Goal: Task Accomplishment & Management: Manage account settings

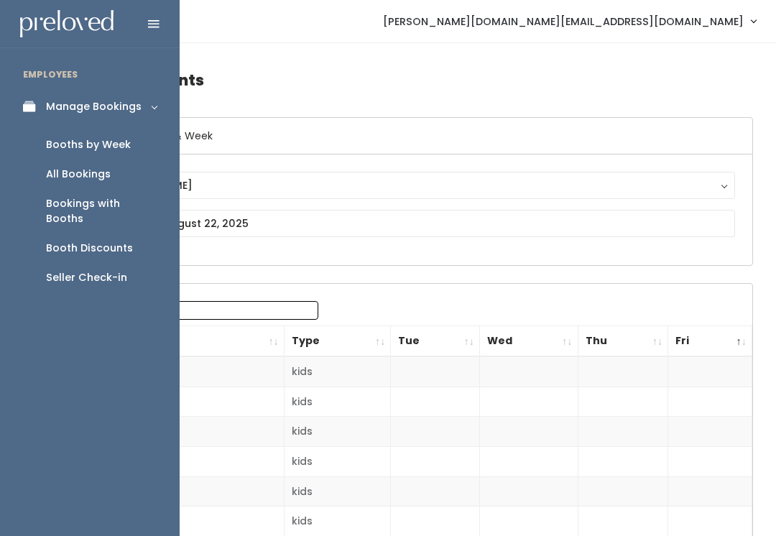
click at [141, 113] on link "Manage Bookings" at bounding box center [90, 107] width 180 height 32
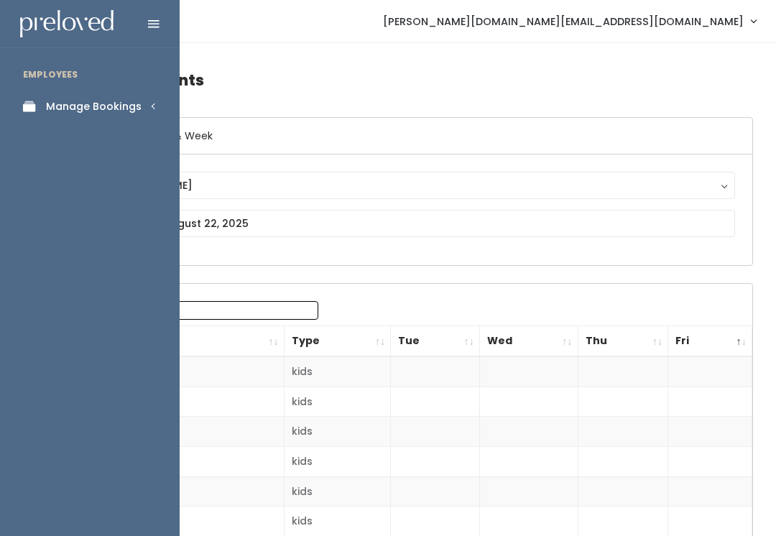
click at [131, 108] on div "Manage Bookings" at bounding box center [94, 106] width 96 height 15
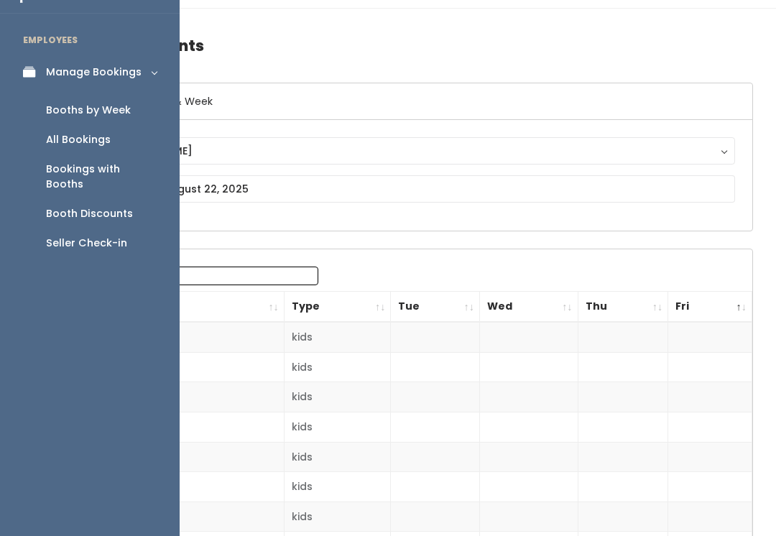
scroll to position [45, 0]
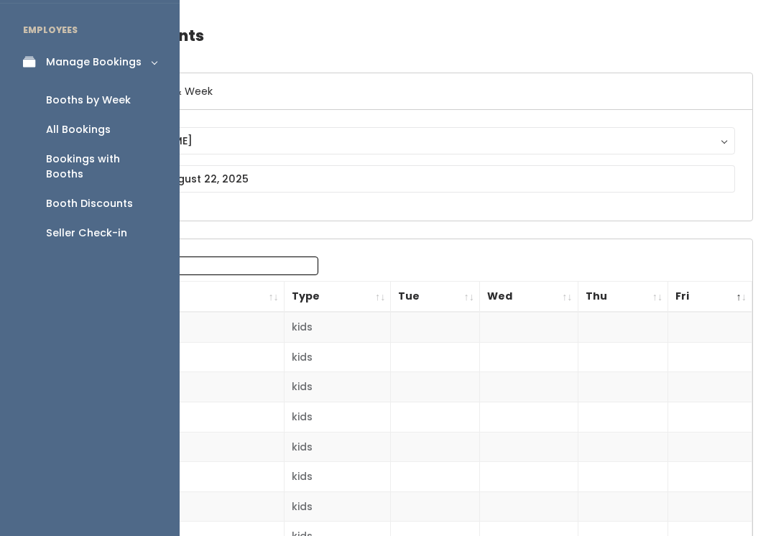
click at [109, 231] on link "Seller Check-in" at bounding box center [90, 232] width 180 height 29
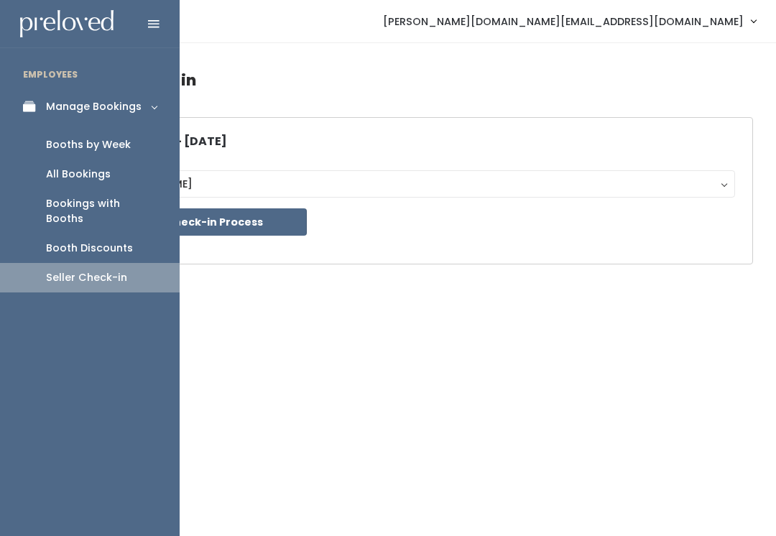
click at [113, 145] on div "Booths by Week" at bounding box center [88, 144] width 85 height 15
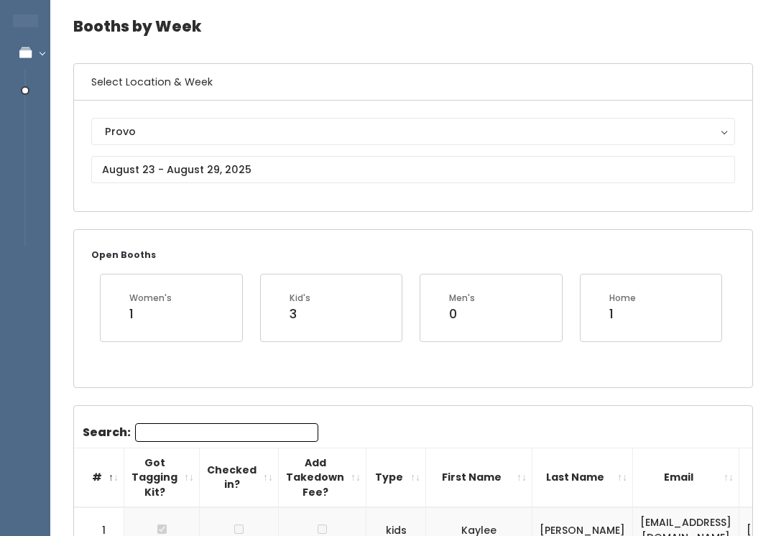
scroll to position [55, 0]
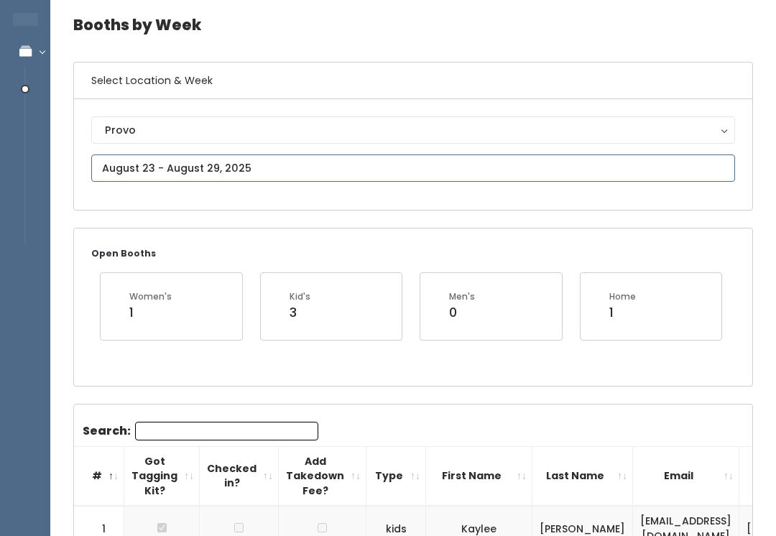
click at [430, 168] on input "text" at bounding box center [413, 167] width 644 height 27
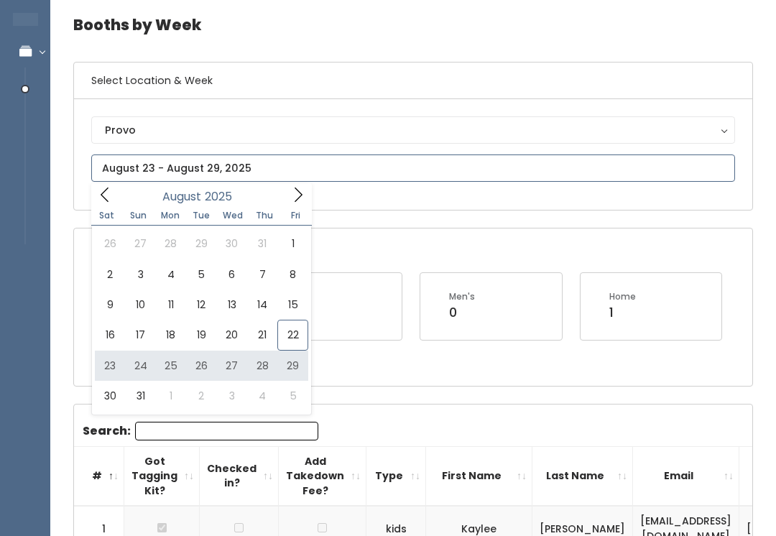
type input "August 23 to August 29"
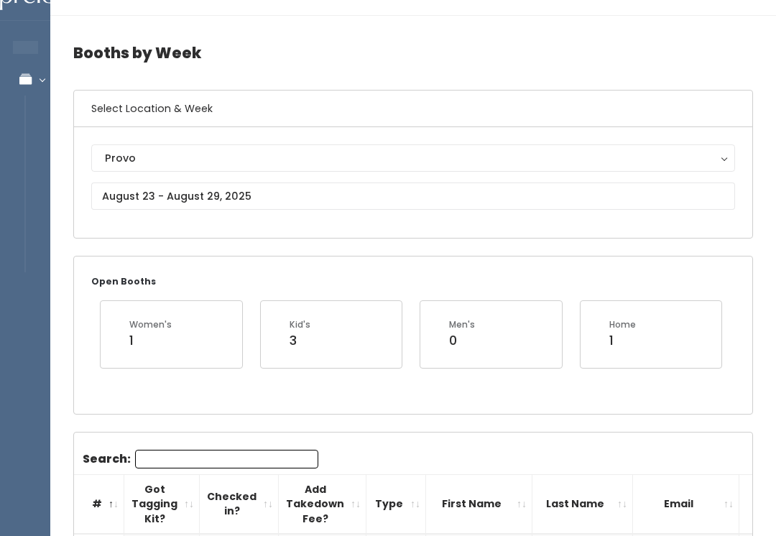
scroll to position [28, 0]
click at [429, 157] on div "Provo" at bounding box center [413, 157] width 616 height 16
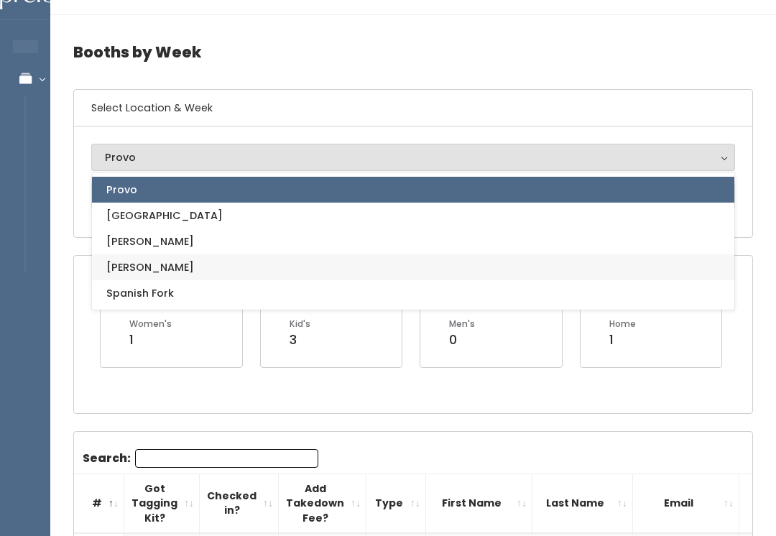
click at [292, 274] on link "[PERSON_NAME]" at bounding box center [413, 267] width 642 height 26
select select "3"
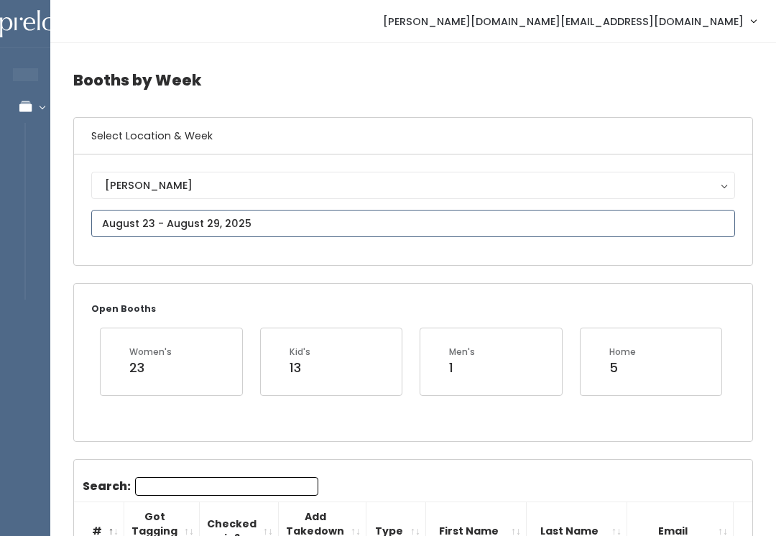
click at [221, 223] on input "text" at bounding box center [413, 223] width 644 height 27
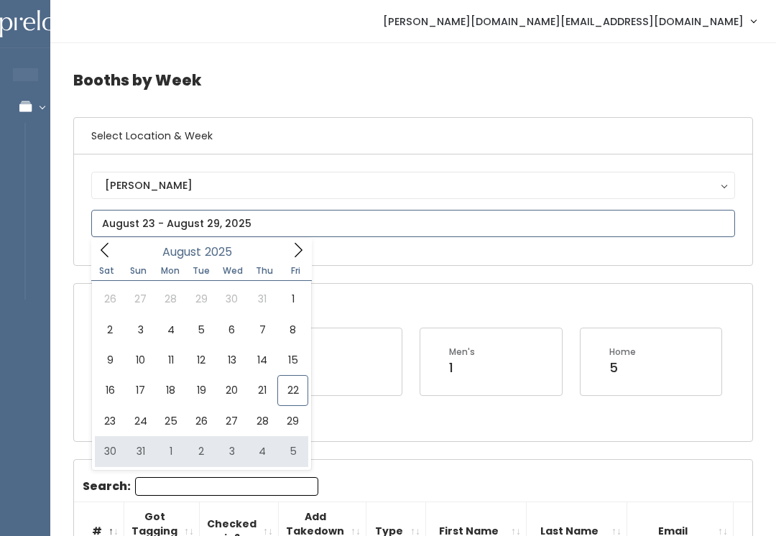
type input "August 30 to September 5"
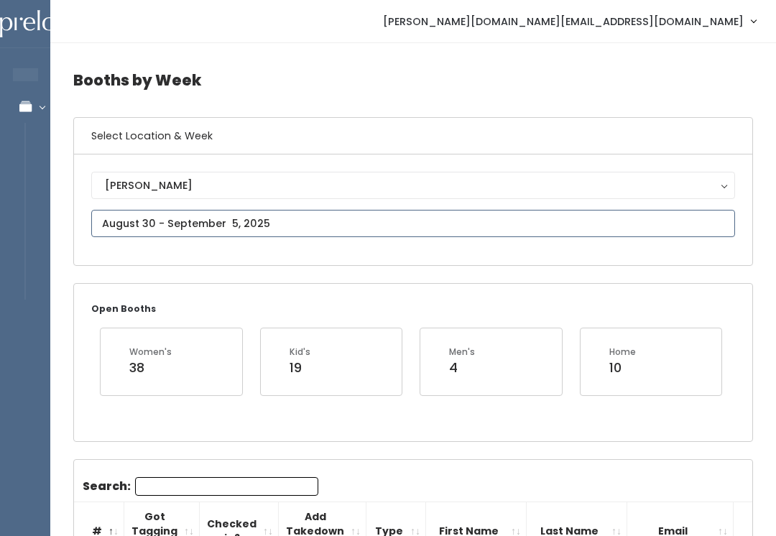
click at [359, 226] on input "text" at bounding box center [413, 223] width 644 height 27
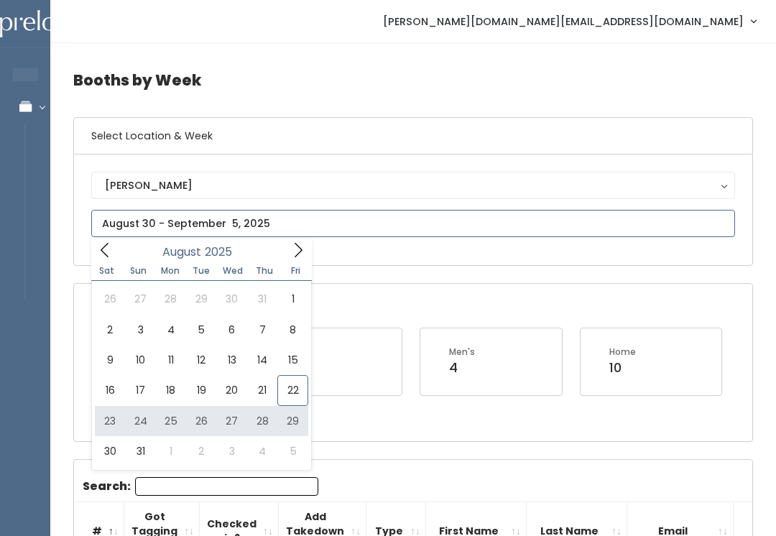
type input "[DATE] to [DATE]"
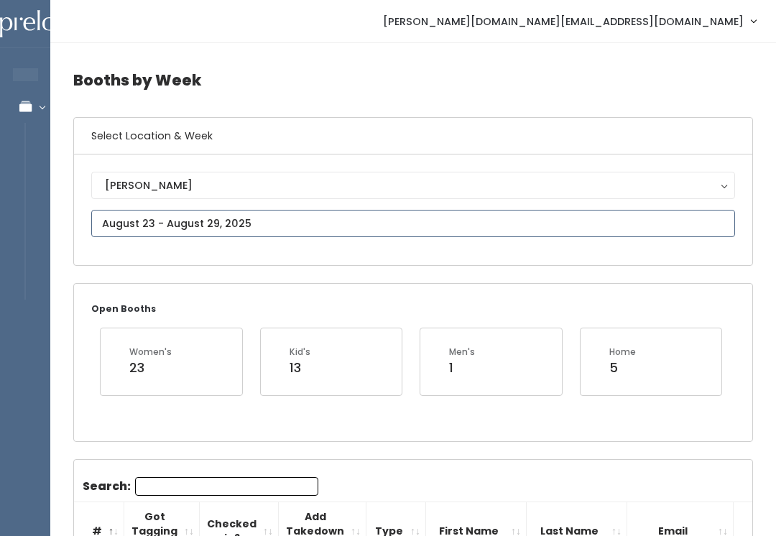
click at [343, 222] on input "text" at bounding box center [413, 223] width 644 height 27
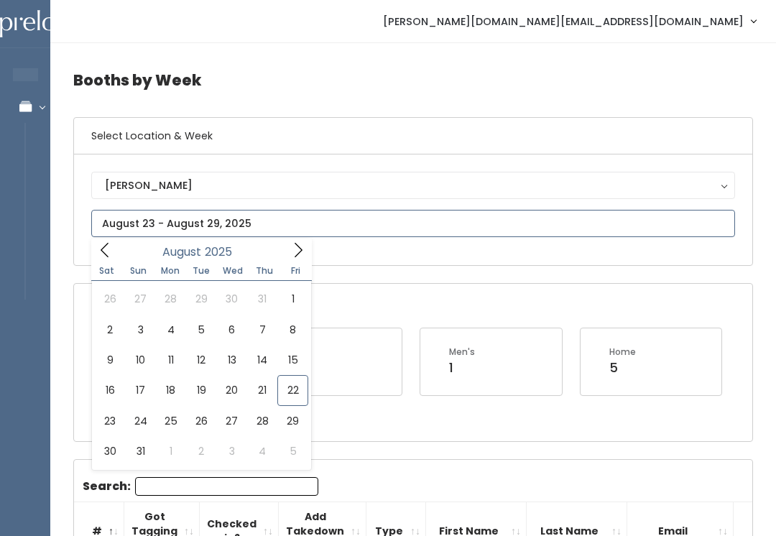
type input "[DATE] to [DATE]"
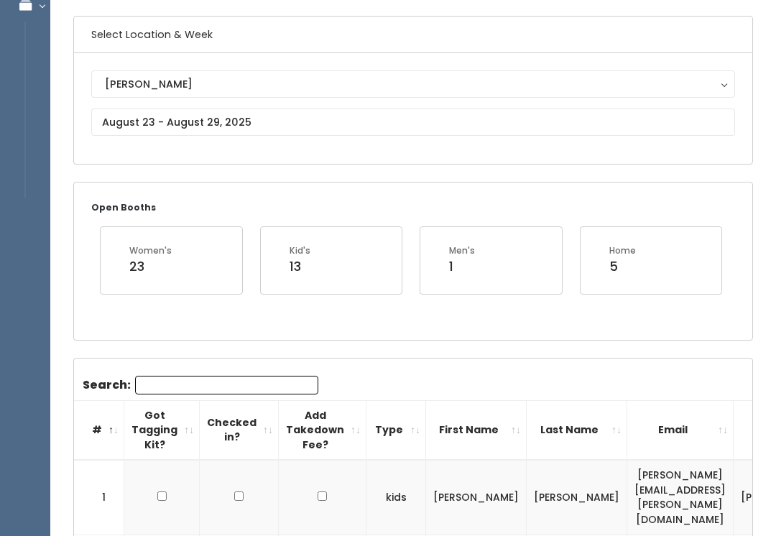
scroll to position [101, 0]
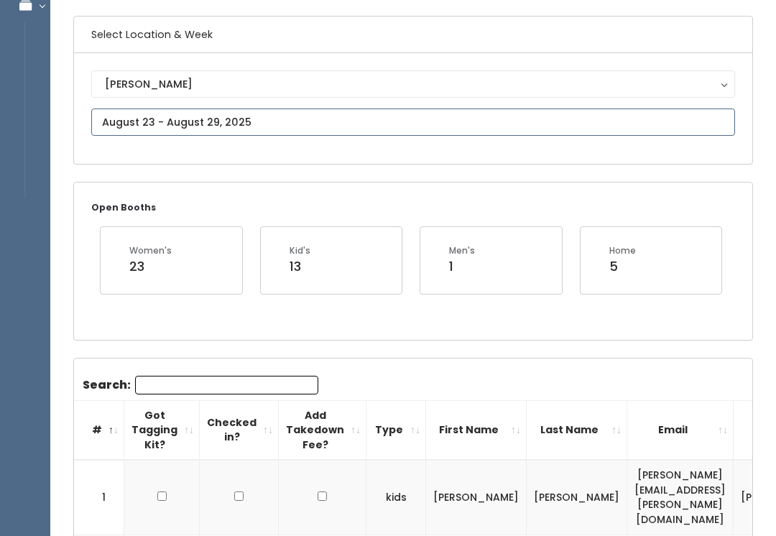
click at [419, 126] on input "text" at bounding box center [413, 121] width 644 height 27
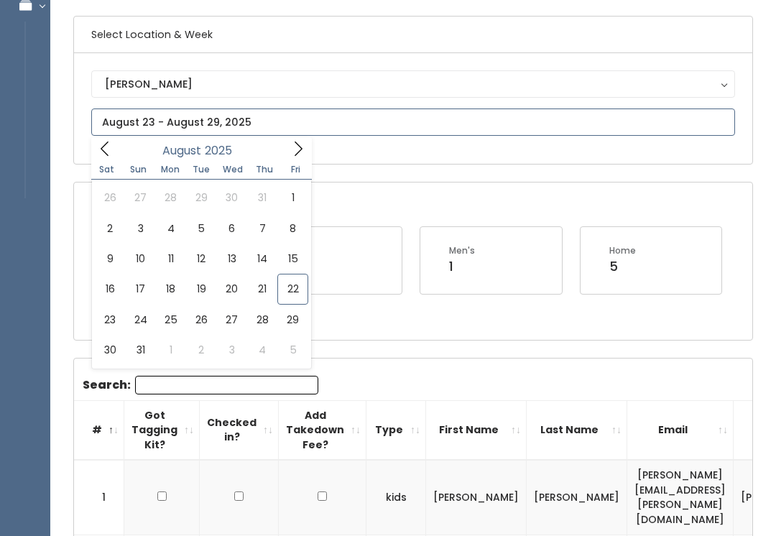
type input "[DATE] to [DATE]"
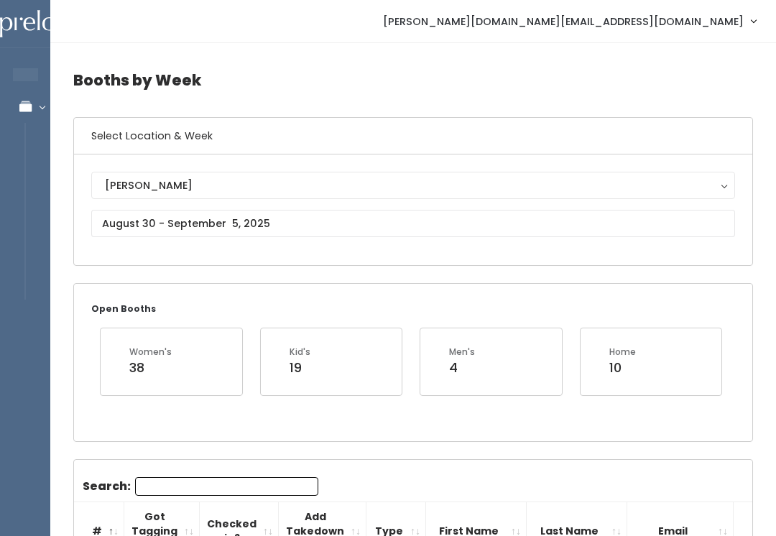
scroll to position [18, 0]
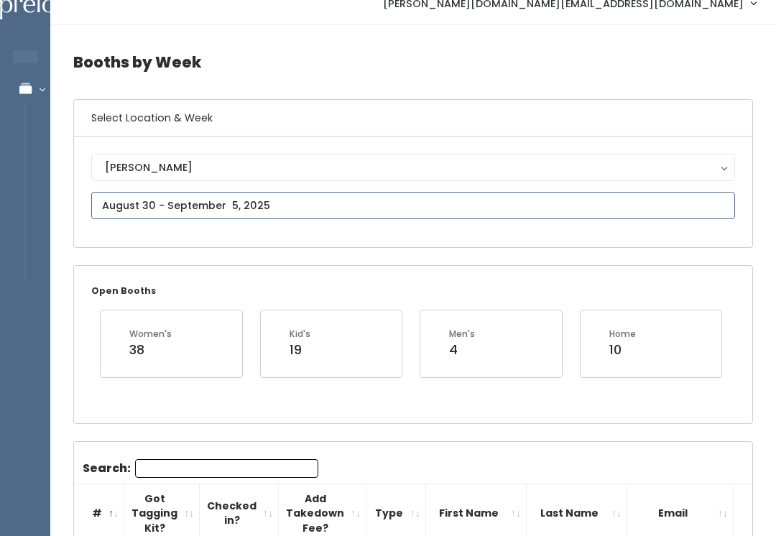
click at [444, 219] on input "text" at bounding box center [413, 205] width 644 height 27
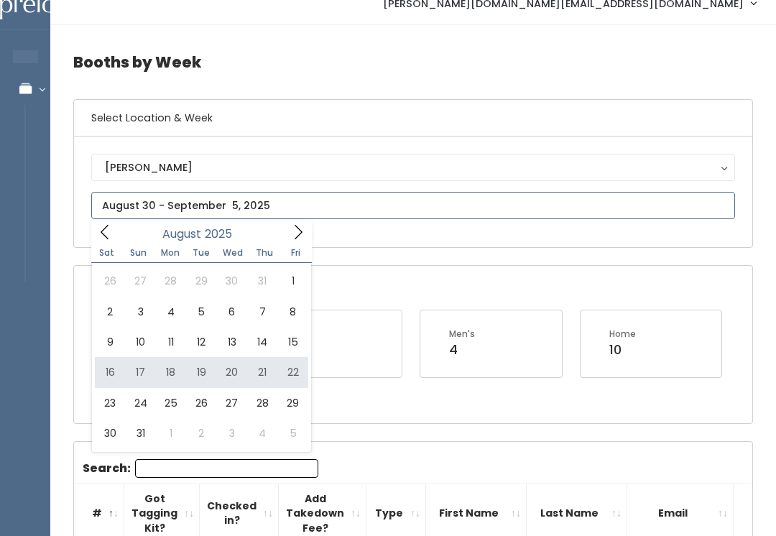
type input "August 16 to August 22"
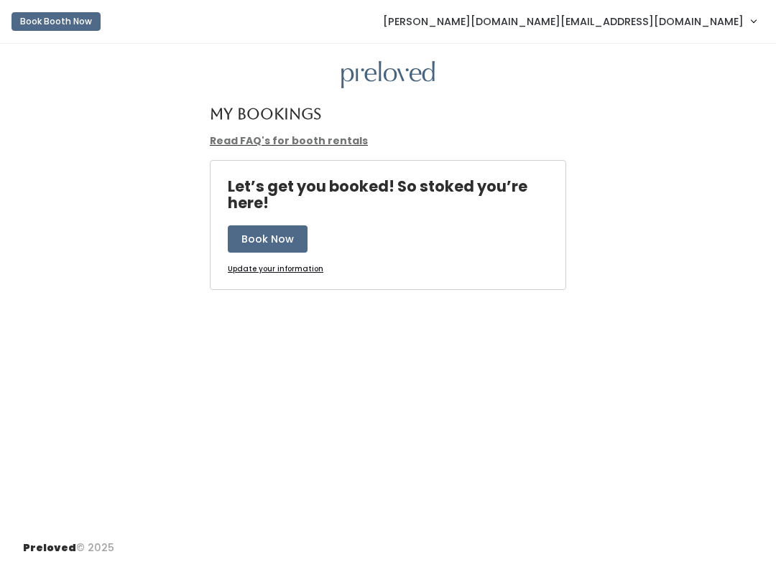
click at [257, 228] on button "Book Now" at bounding box center [268, 239] width 80 height 27
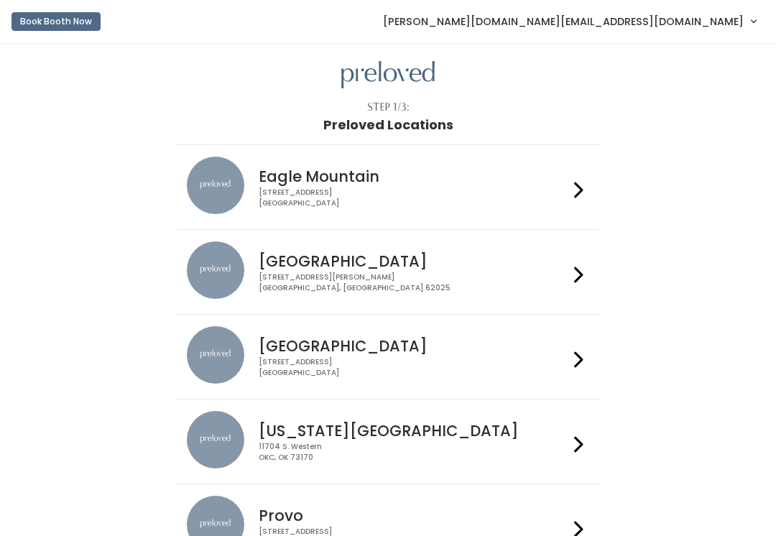
click at [700, 6] on link "[PERSON_NAME][DOMAIN_NAME][EMAIL_ADDRESS][DOMAIN_NAME]" at bounding box center [569, 21] width 402 height 31
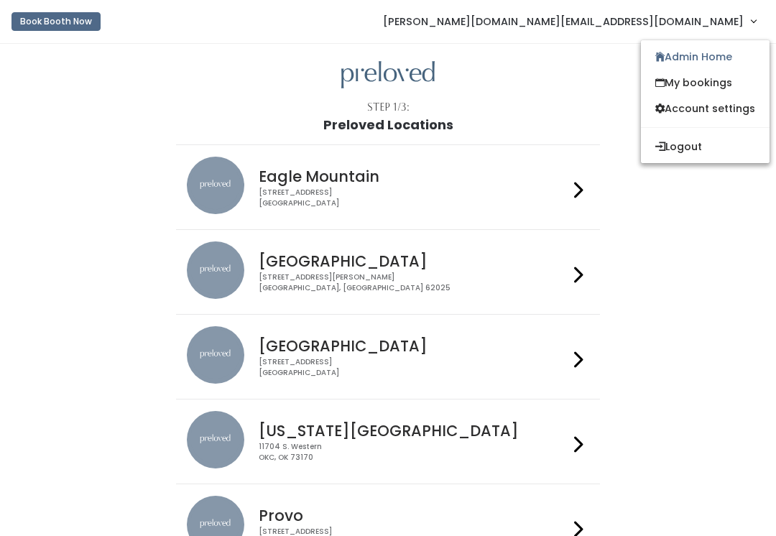
click at [725, 65] on link "Admin Home" at bounding box center [705, 57] width 129 height 26
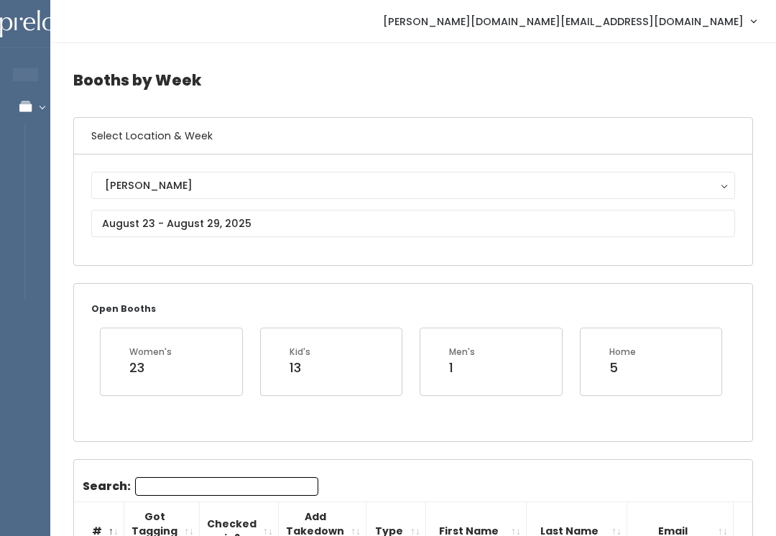
click at [195, 181] on div "[PERSON_NAME]" at bounding box center [413, 185] width 616 height 16
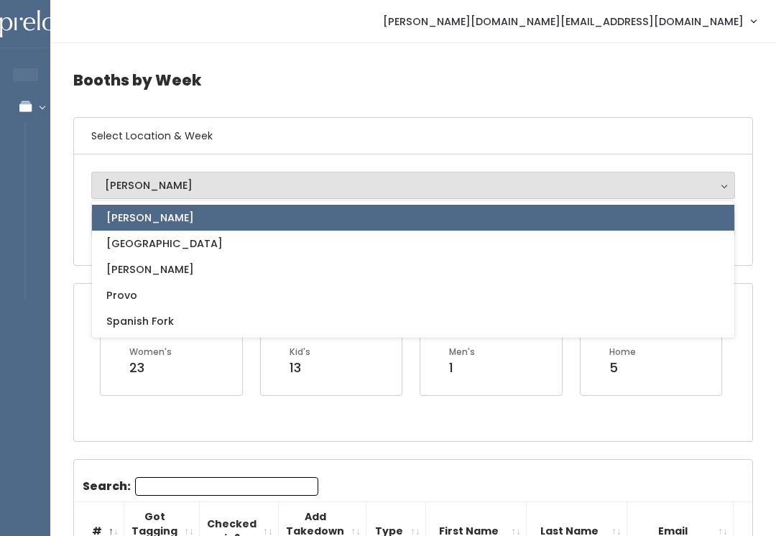
click at [179, 226] on link "[PERSON_NAME]" at bounding box center [413, 218] width 642 height 26
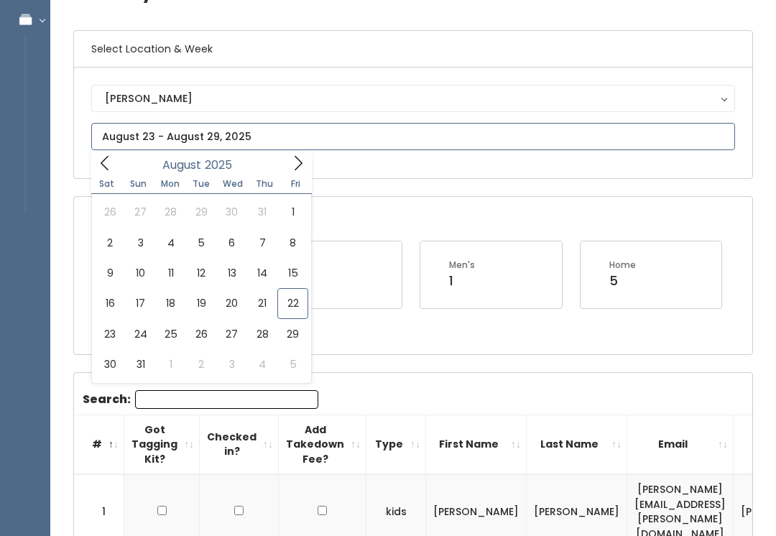
scroll to position [88, 0]
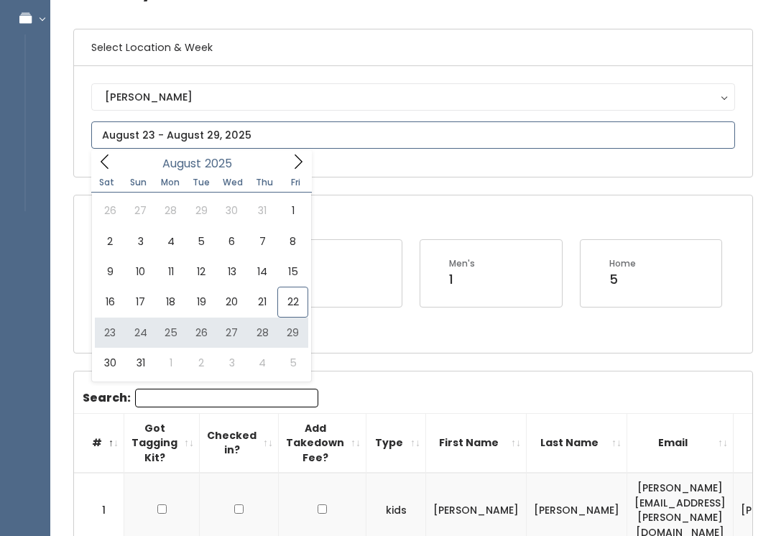
type input "August 23 to August 29"
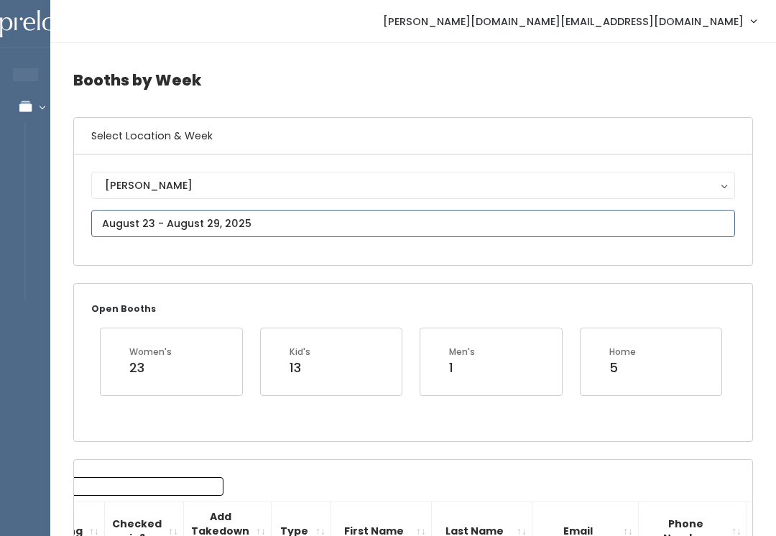
click at [423, 231] on input "text" at bounding box center [413, 223] width 644 height 27
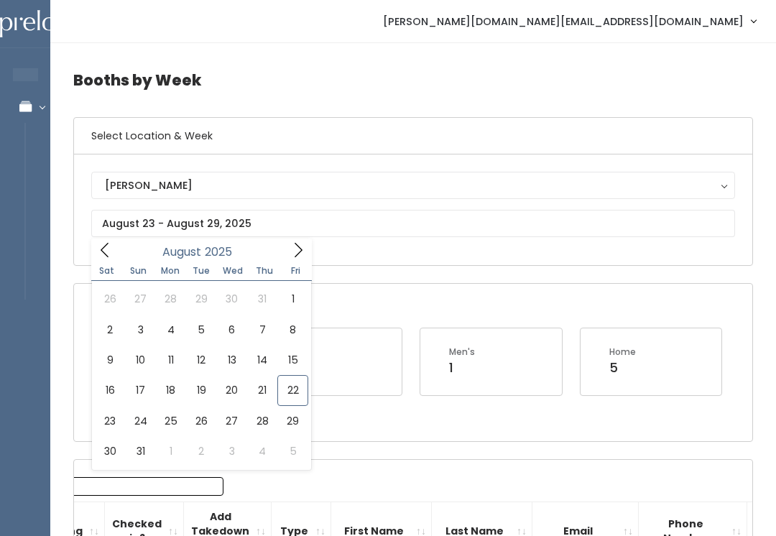
click at [396, 426] on div "Open Booths Women's 23 Kid's 13 Men's 1 Home 5" at bounding box center [413, 362] width 678 height 157
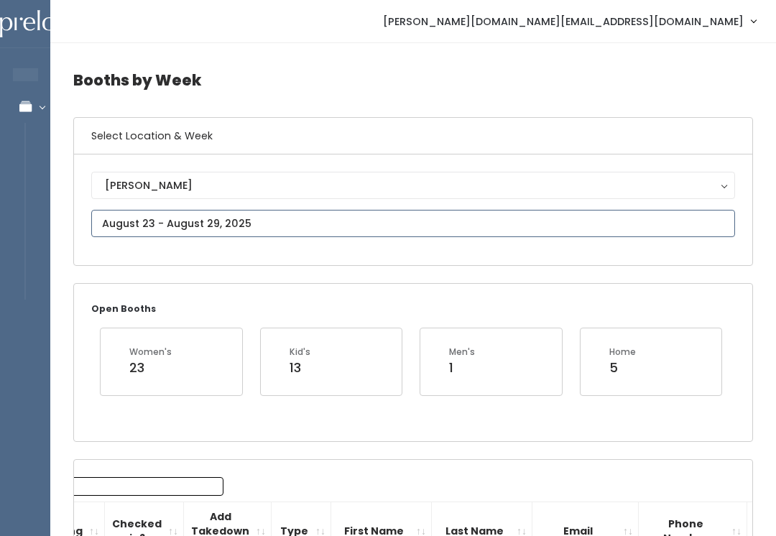
click at [308, 215] on input "text" at bounding box center [413, 223] width 644 height 27
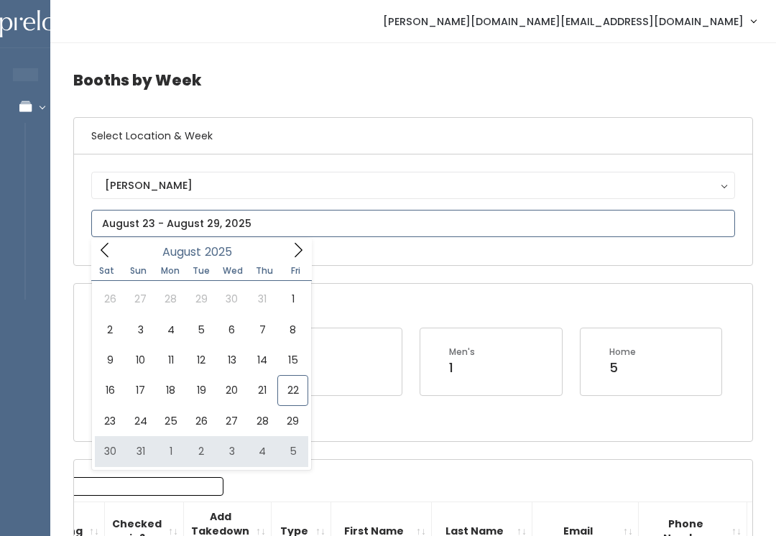
type input "[DATE] to [DATE]"
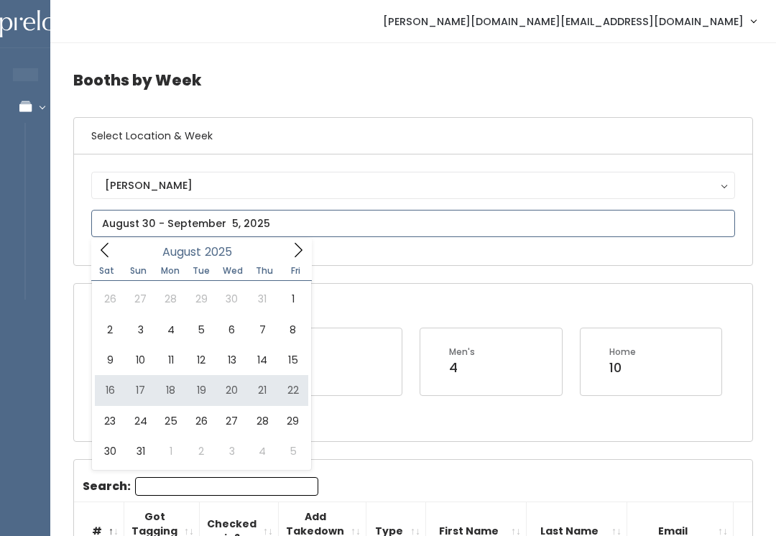
type input "[DATE] to [DATE]"
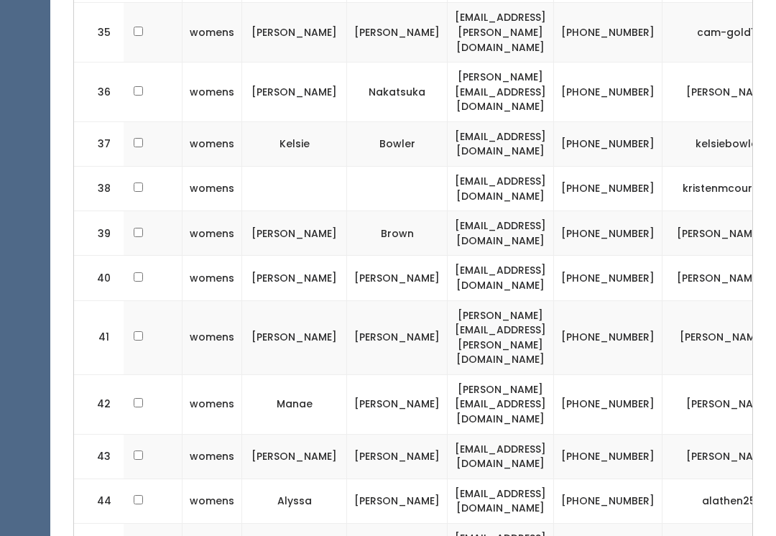
scroll to position [0, 183]
